Goal: Find specific page/section: Find specific page/section

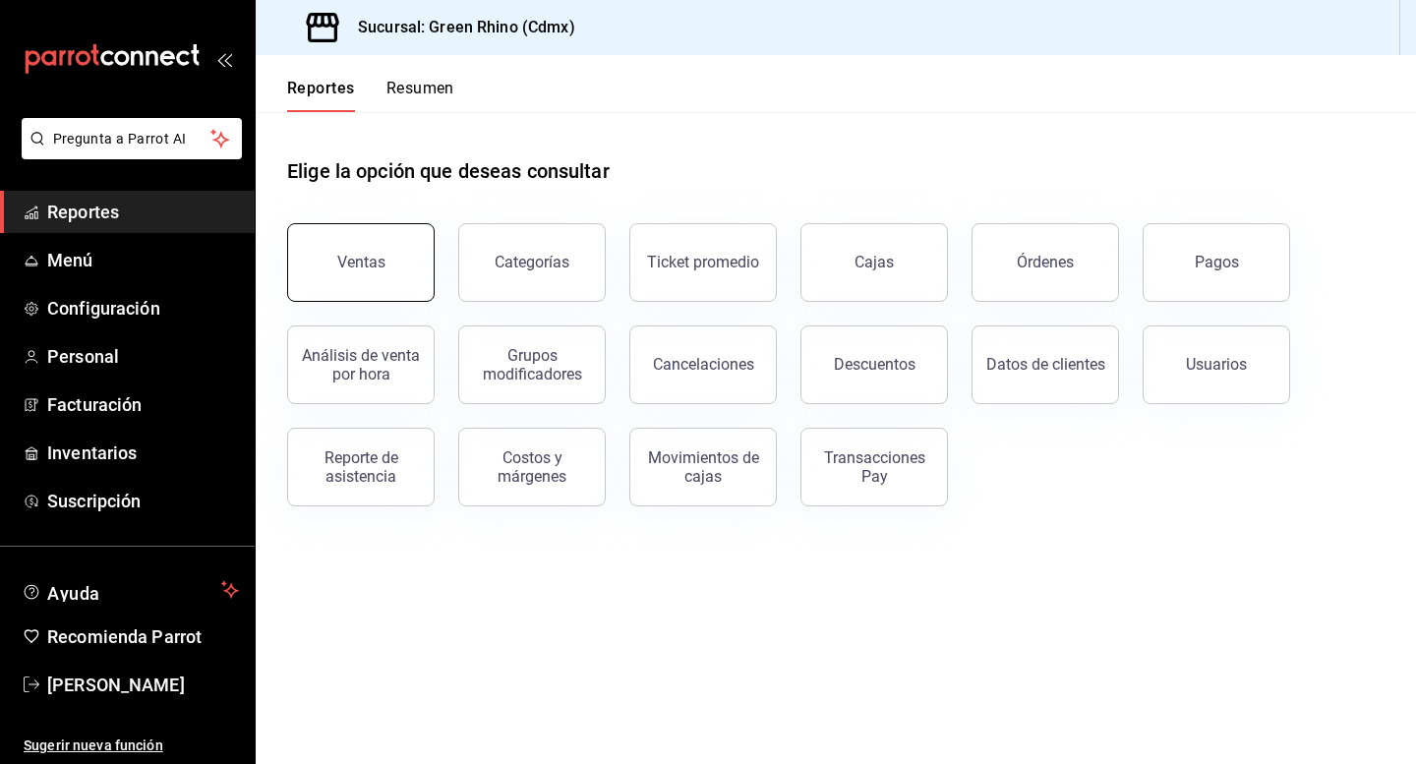
click at [386, 274] on button "Ventas" at bounding box center [360, 262] width 147 height 79
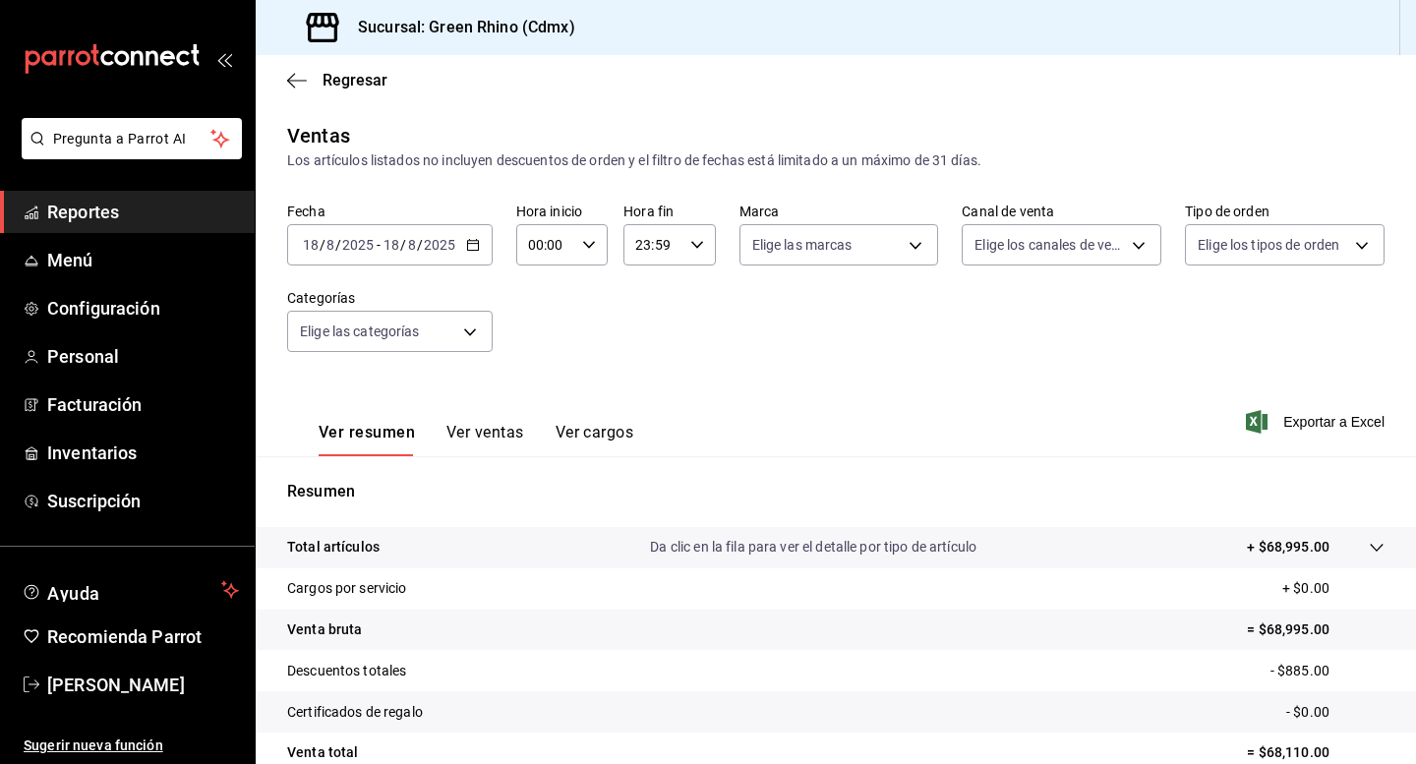
scroll to position [178, 0]
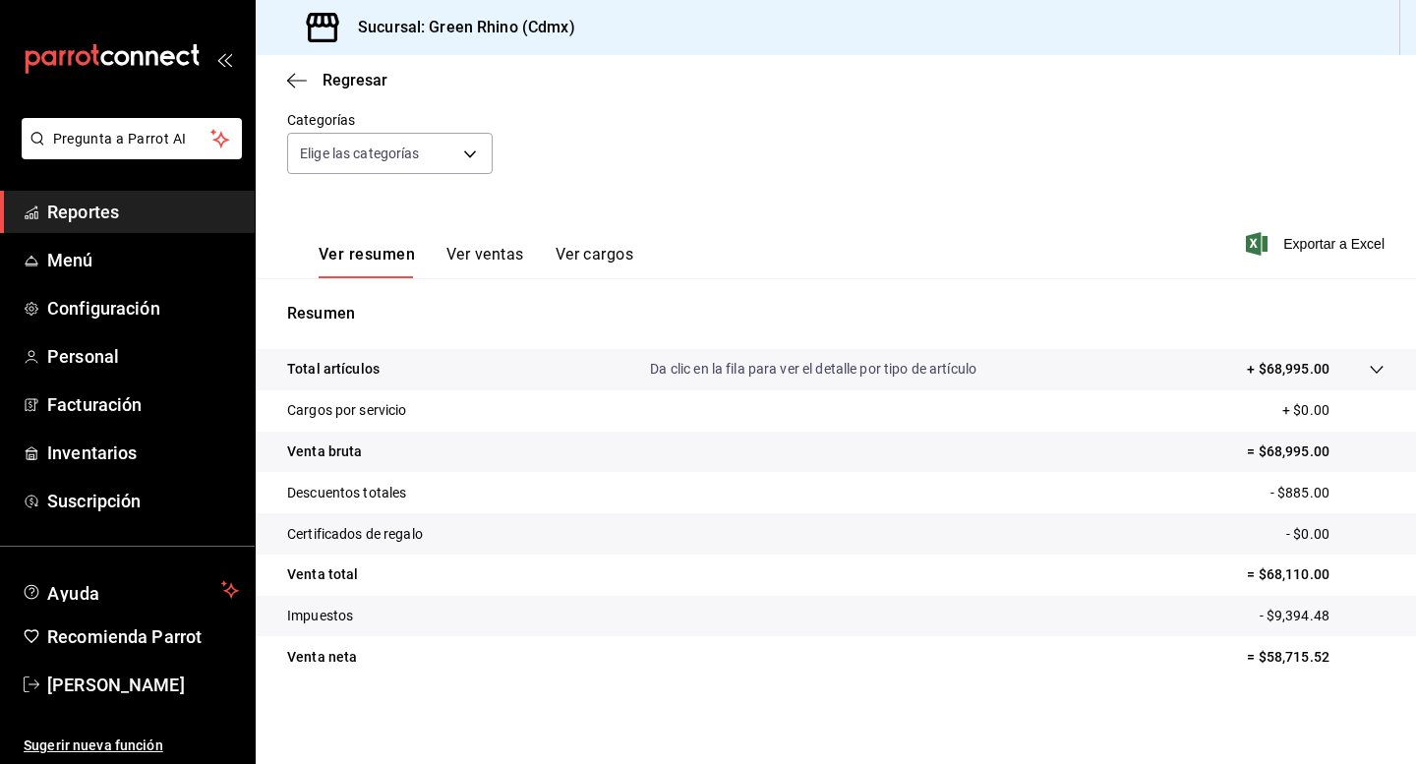
click at [809, 15] on div "Sucursal: Green Rhino (Cdmx)" at bounding box center [836, 27] width 1160 height 55
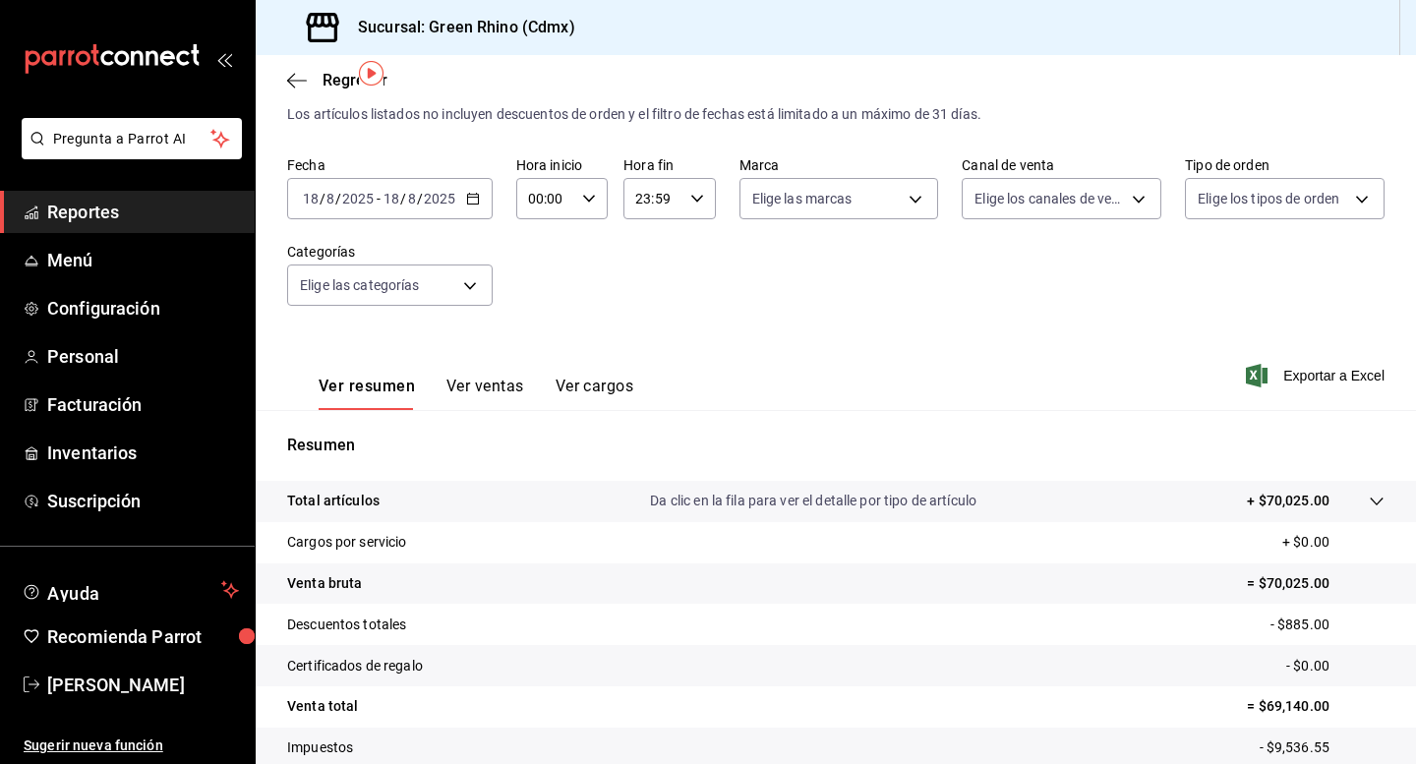
scroll to position [178, 0]
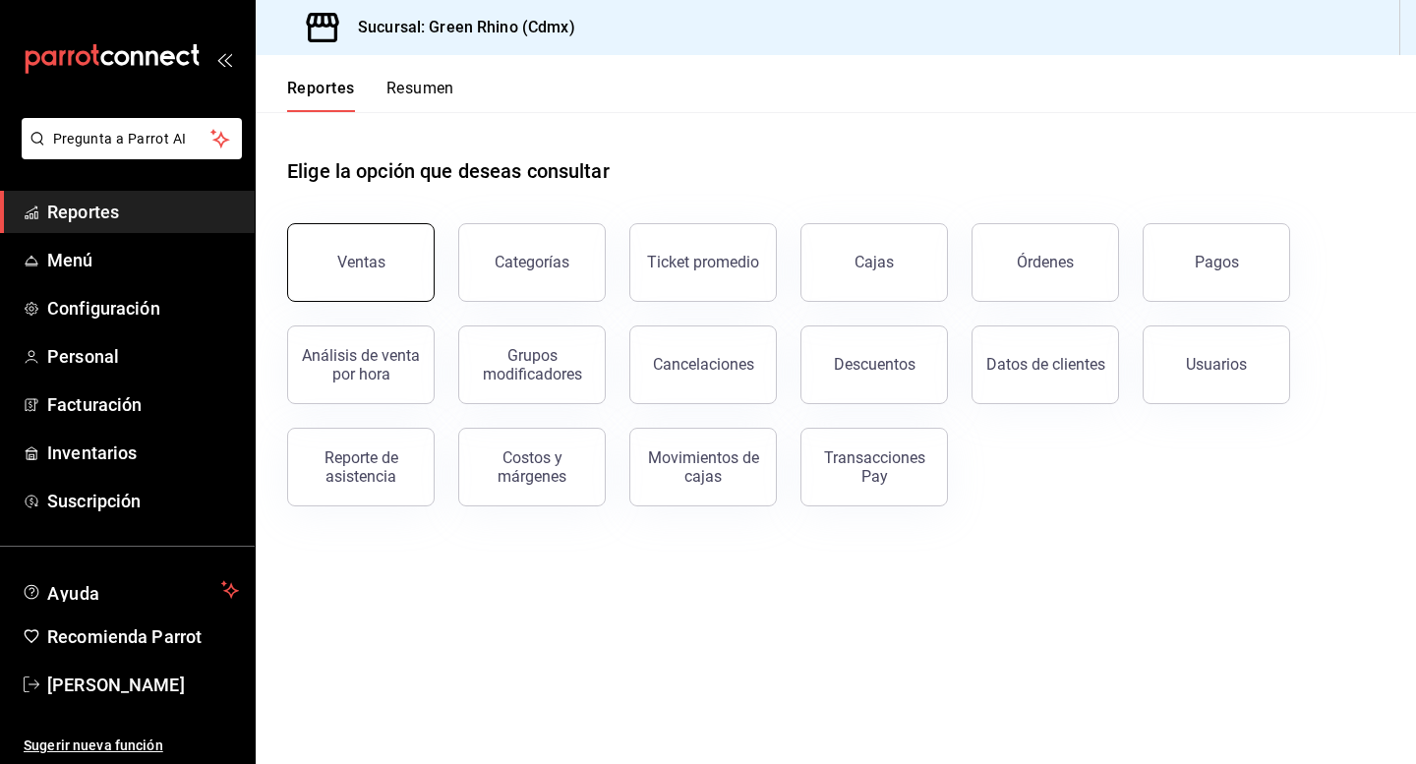
click at [343, 282] on button "Ventas" at bounding box center [360, 262] width 147 height 79
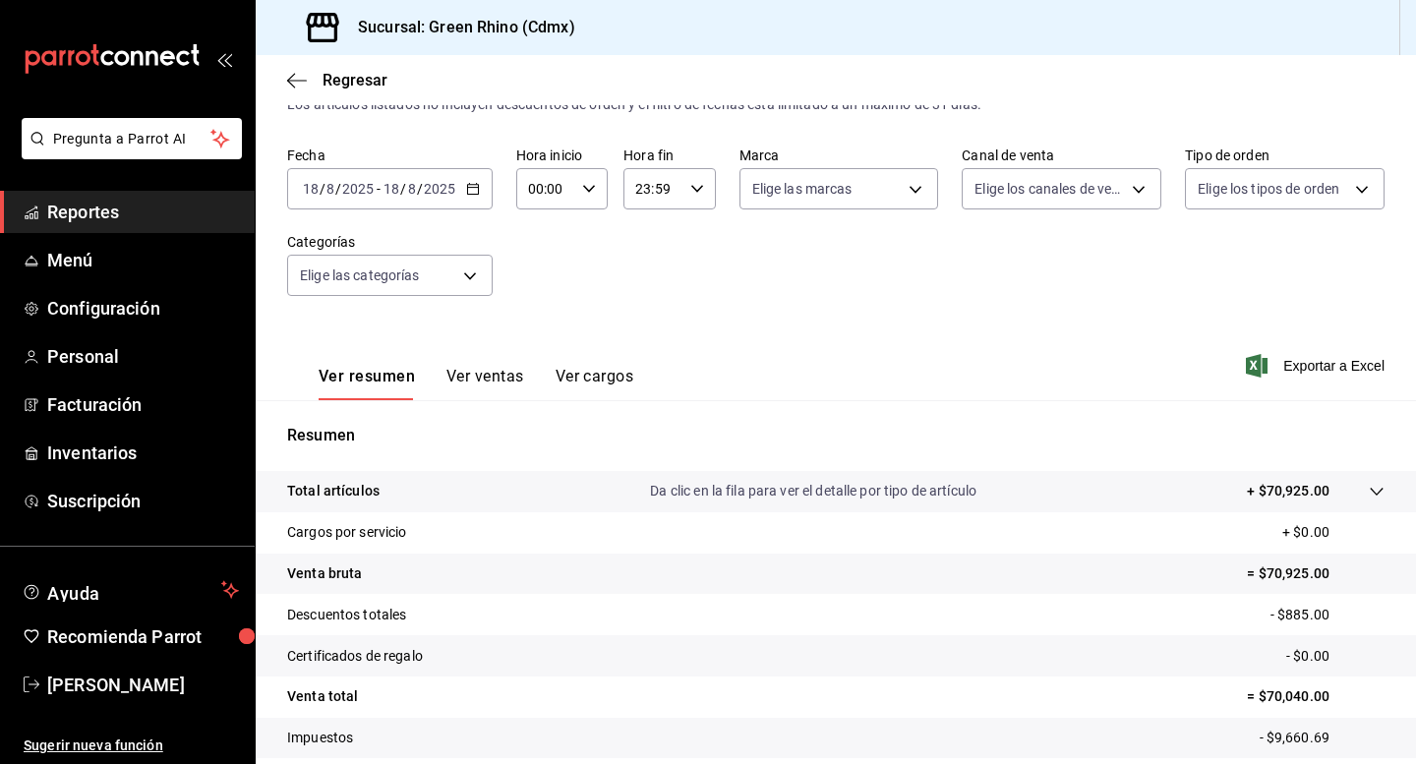
scroll to position [178, 0]
